Goal: Information Seeking & Learning: Learn about a topic

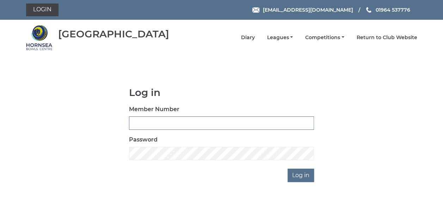
click at [150, 122] on input "Member Number" at bounding box center [221, 122] width 185 height 13
type input "0358"
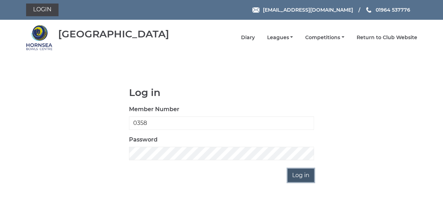
click at [304, 173] on input "Log in" at bounding box center [300, 174] width 26 height 13
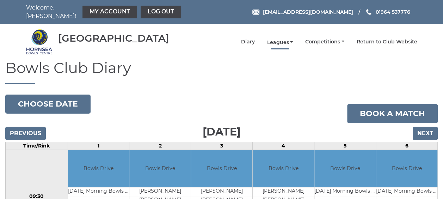
click at [279, 39] on link "Leagues" at bounding box center [280, 42] width 26 height 7
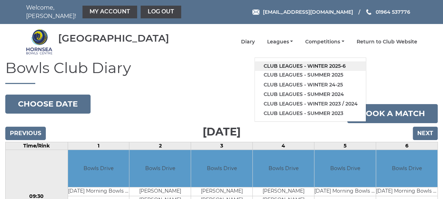
click at [280, 62] on link "Club leagues - Winter 2025-6" at bounding box center [310, 66] width 111 height 10
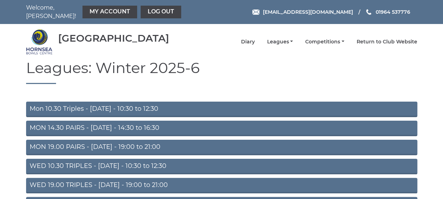
click at [125, 125] on link "MON 14.30 PAIRS - Monday - 14:30 to 16:30" at bounding box center [221, 127] width 391 height 15
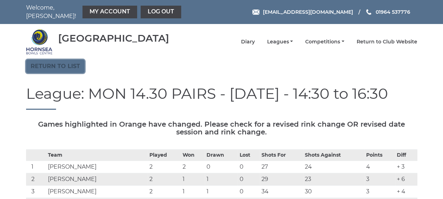
click at [45, 61] on link "Return to list" at bounding box center [55, 66] width 58 height 13
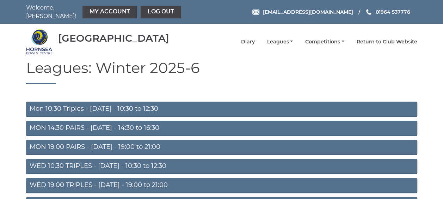
click at [60, 144] on link "MON 19.00 PAIRS - [DATE] - 19:00 to 21:00" at bounding box center [221, 146] width 391 height 15
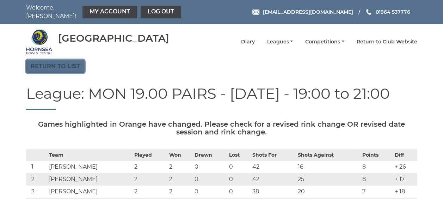
click at [60, 62] on link "Return to list" at bounding box center [55, 66] width 58 height 13
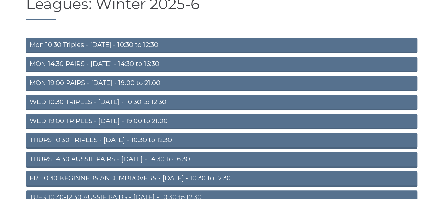
scroll to position [66, 0]
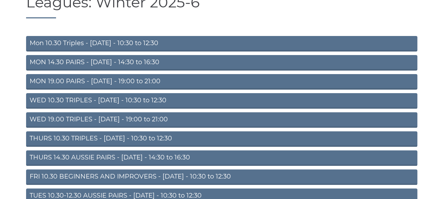
click at [108, 134] on link "THURS 10.30 TRIPLES - Thursday - 10:30 to 12:30" at bounding box center [221, 138] width 391 height 15
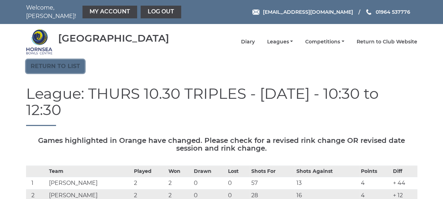
click at [63, 61] on link "Return to list" at bounding box center [55, 66] width 58 height 13
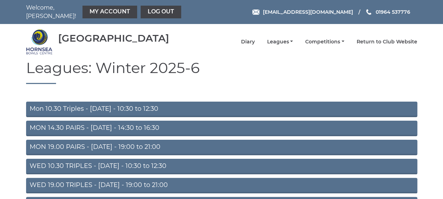
click at [104, 178] on link "WED 19.00 TRIPLES - Wednesday - 19:00 to 21:00" at bounding box center [221, 185] width 391 height 15
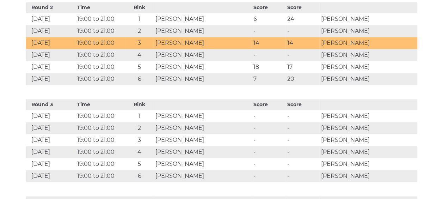
scroll to position [493, 0]
